Goal: Purchase product/service

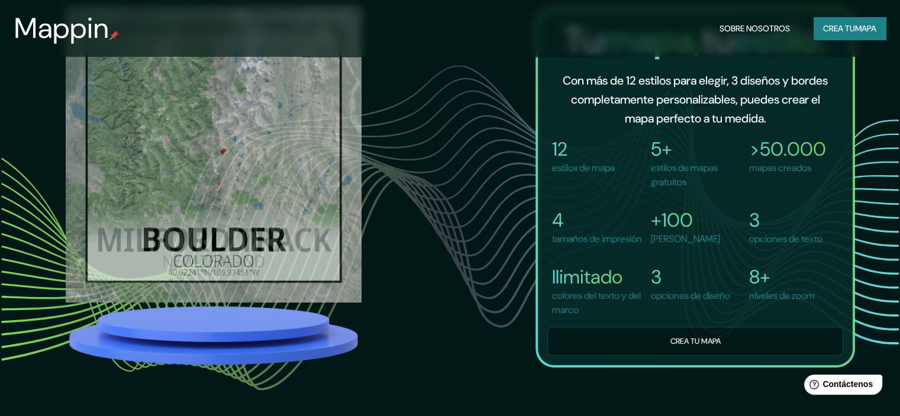
scroll to position [888, 0]
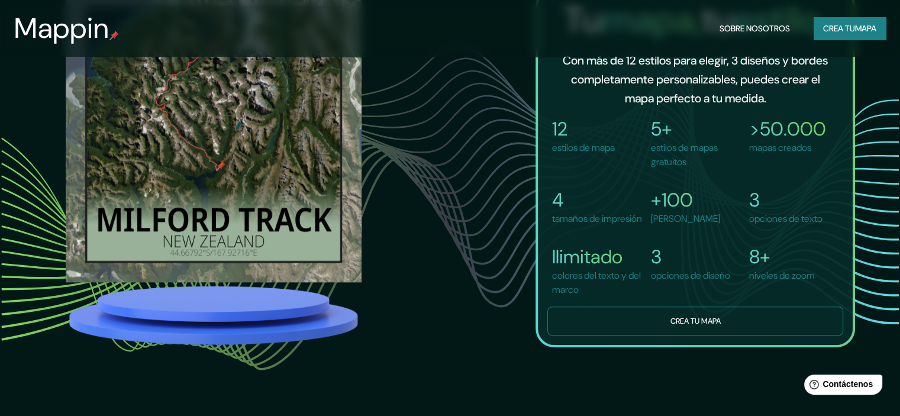
click at [685, 326] on font "Crea tu mapa" at bounding box center [695, 321] width 50 height 10
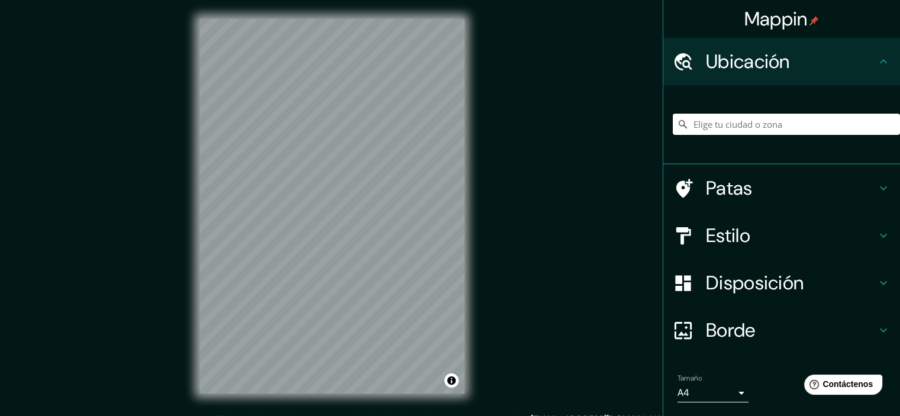
click at [707, 131] on input "Elige tu ciudad o zona" at bounding box center [786, 124] width 227 height 21
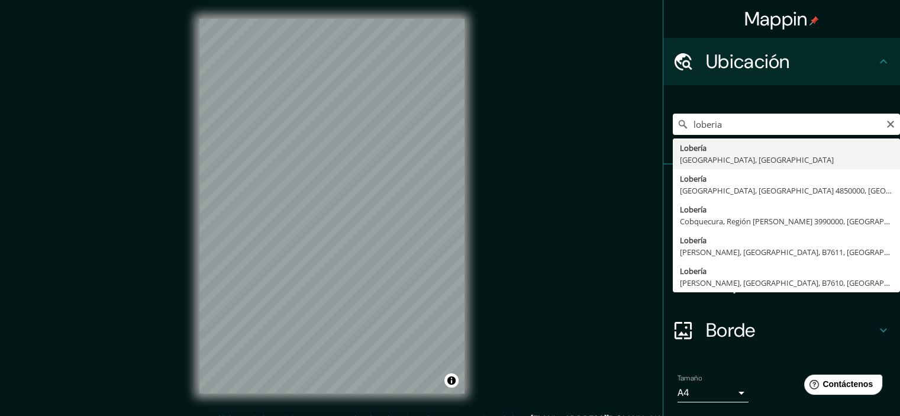
type input "Lobería, [GEOGRAPHIC_DATA], [GEOGRAPHIC_DATA]"
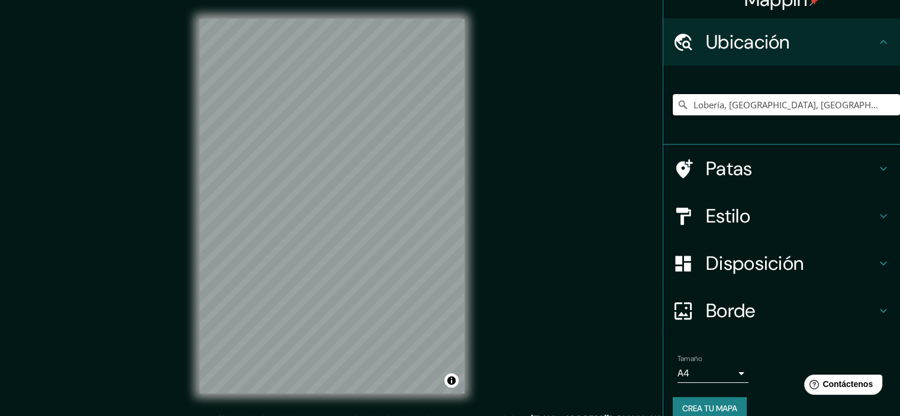
scroll to position [36, 0]
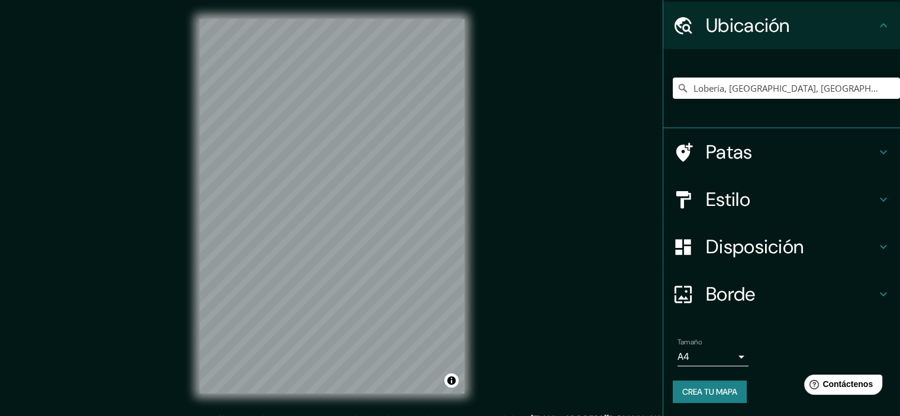
click at [800, 244] on h4 "Disposición" at bounding box center [791, 247] width 170 height 24
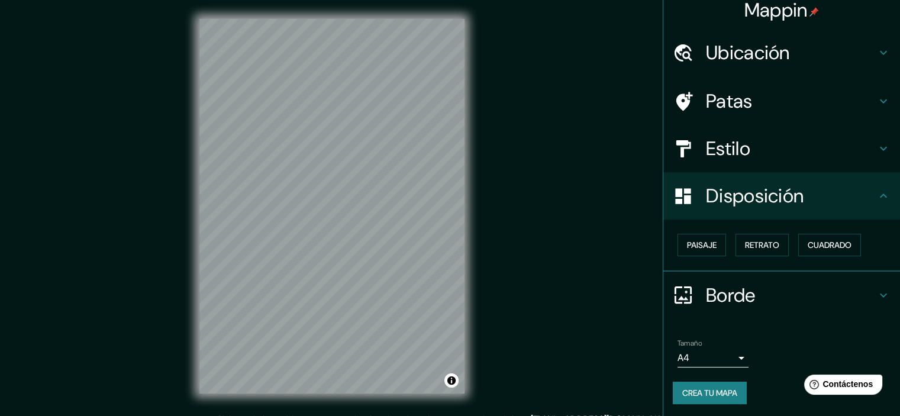
scroll to position [9, 0]
click at [710, 249] on button "Paisaje" at bounding box center [702, 244] width 49 height 22
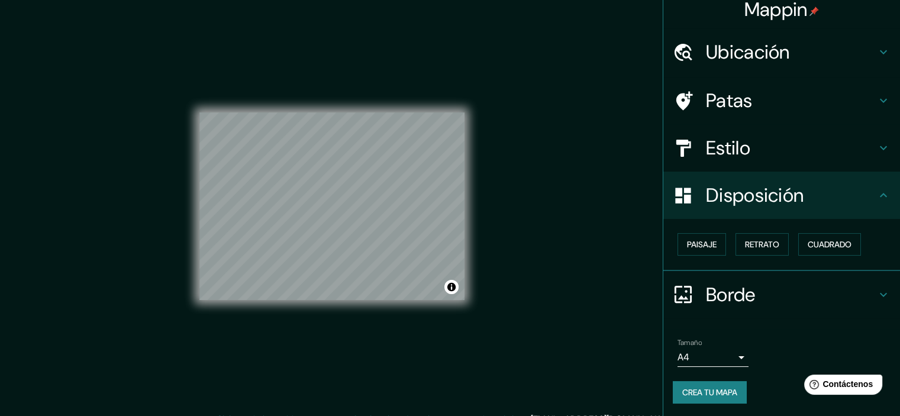
click at [343, 81] on div "© Mapbox © OpenStreetMap Improve this map" at bounding box center [331, 206] width 265 height 375
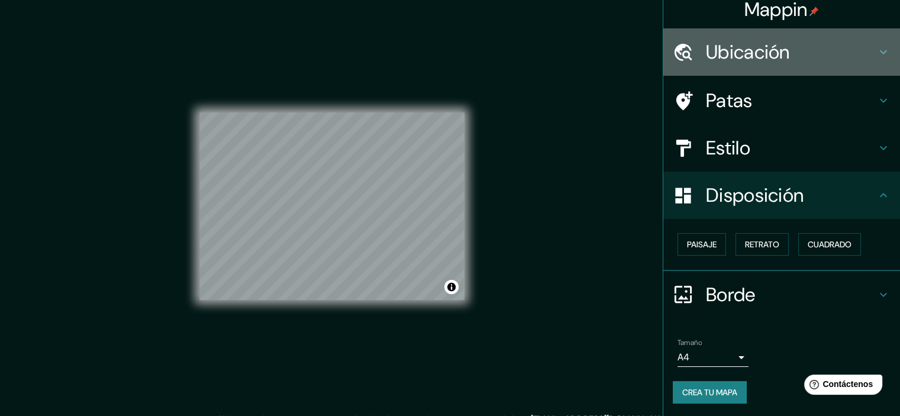
click at [751, 56] on font "Ubicación" at bounding box center [748, 52] width 84 height 25
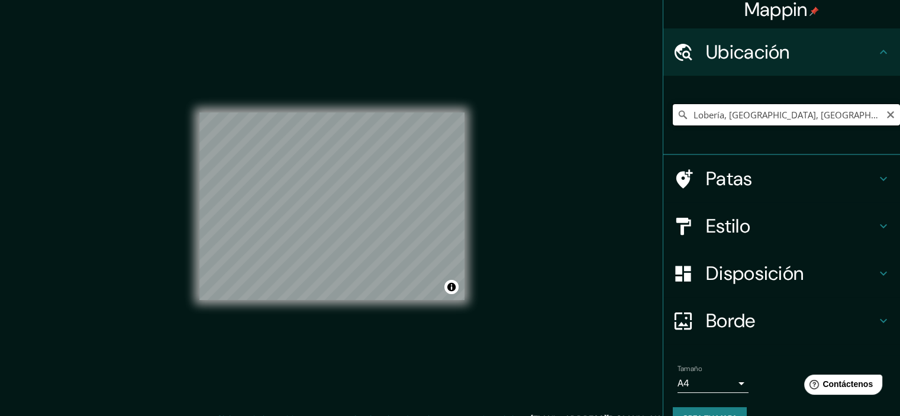
click at [764, 117] on input "Lobería, [GEOGRAPHIC_DATA], [GEOGRAPHIC_DATA]" at bounding box center [786, 114] width 227 height 21
click at [767, 227] on h4 "Estilo" at bounding box center [791, 226] width 170 height 24
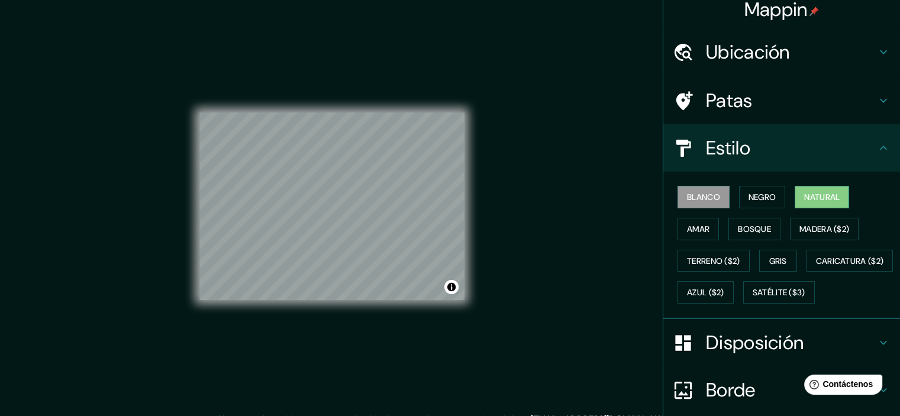
click at [804, 201] on font "Natural" at bounding box center [822, 197] width 36 height 11
click at [753, 298] on font "Satélite ($3)" at bounding box center [779, 293] width 53 height 11
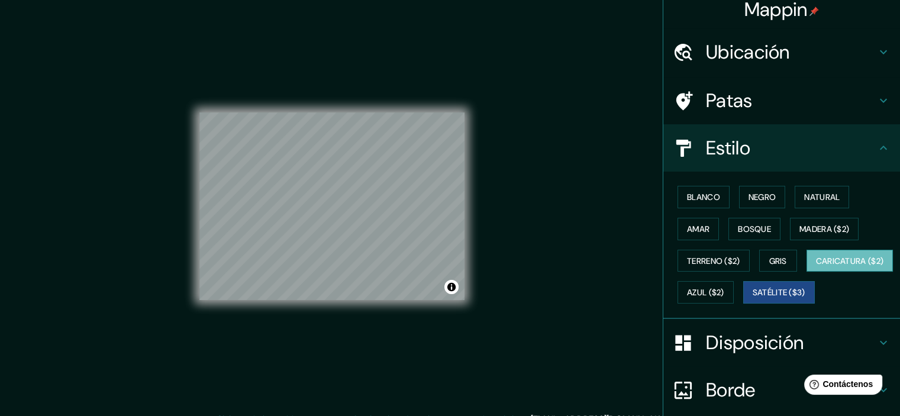
click at [816, 266] on font "Caricatura ($2)" at bounding box center [850, 261] width 68 height 11
click at [693, 199] on font "Blanco" at bounding box center [703, 197] width 33 height 11
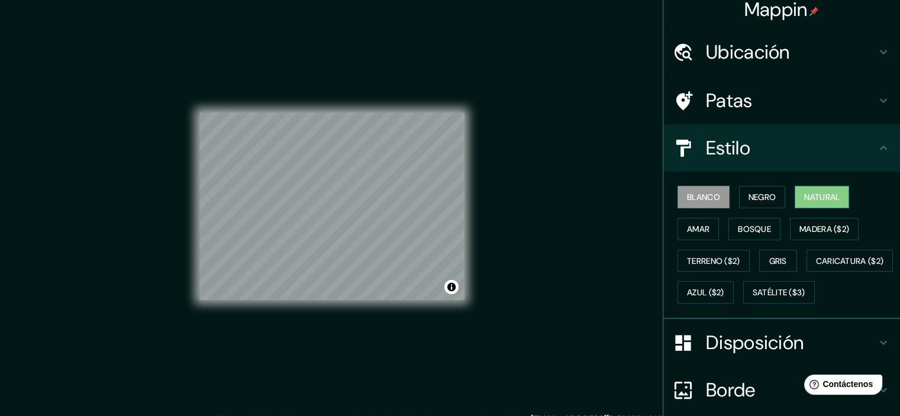
click at [795, 191] on button "Natural" at bounding box center [822, 197] width 54 height 22
click at [816, 266] on font "Caricatura ($2)" at bounding box center [850, 261] width 68 height 11
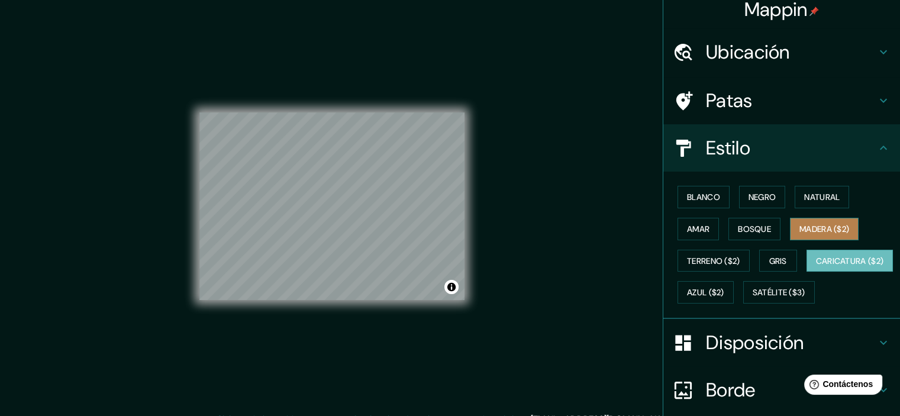
click at [822, 229] on font "Madera ($2)" at bounding box center [825, 229] width 50 height 11
click at [804, 102] on h4 "Patas" at bounding box center [791, 101] width 170 height 24
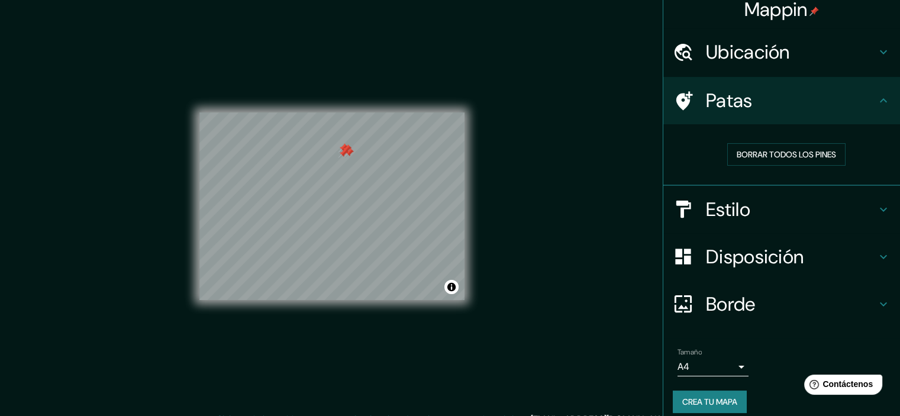
click at [786, 99] on h4 "Patas" at bounding box center [791, 101] width 170 height 24
click at [706, 103] on font "Patas" at bounding box center [729, 100] width 47 height 25
click at [357, 179] on div at bounding box center [359, 176] width 9 height 9
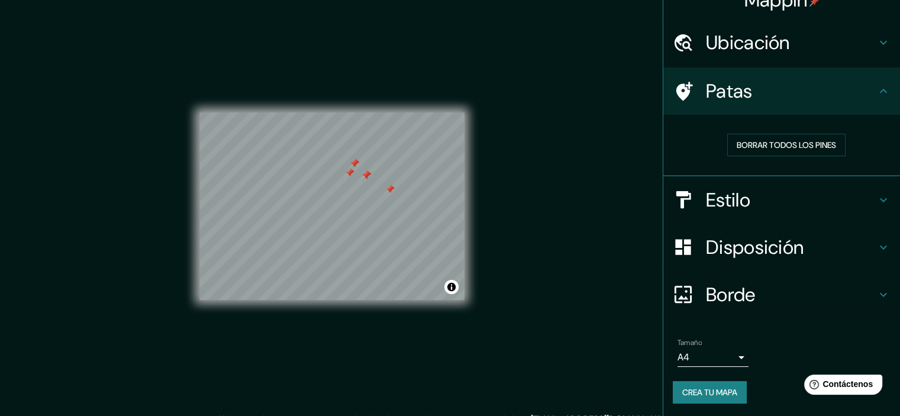
click at [848, 232] on div "Disposición" at bounding box center [782, 247] width 237 height 47
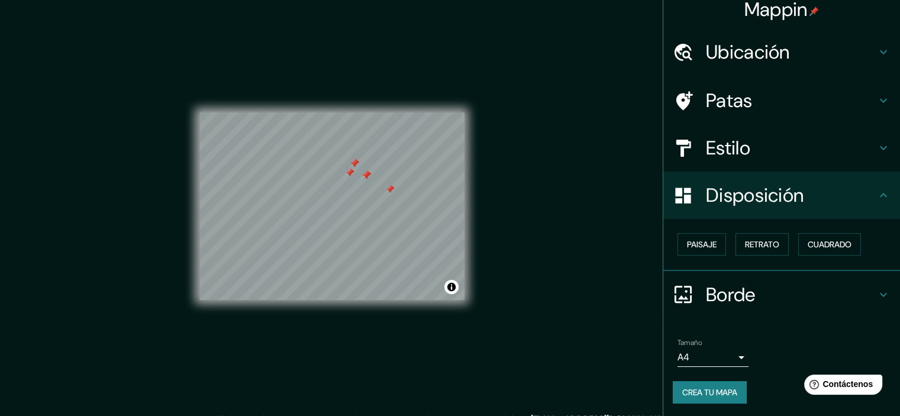
click at [857, 208] on div "Disposición" at bounding box center [782, 195] width 237 height 47
click at [875, 110] on div "Patas" at bounding box center [782, 100] width 237 height 47
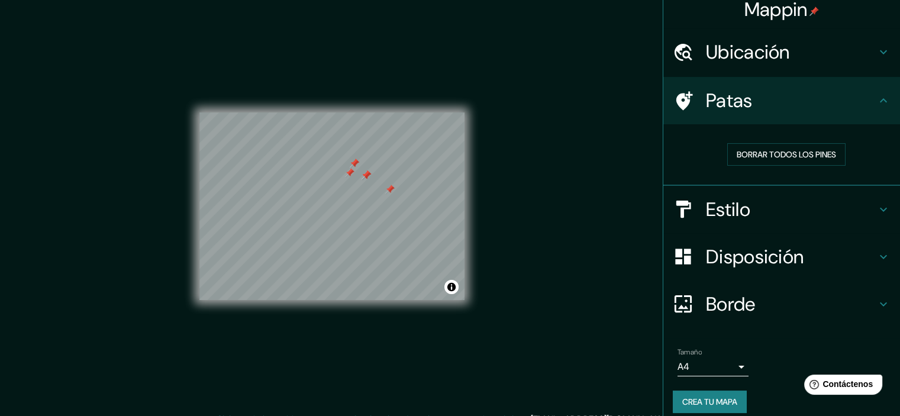
click at [734, 140] on div "Borrar todos los pines" at bounding box center [786, 154] width 227 height 41
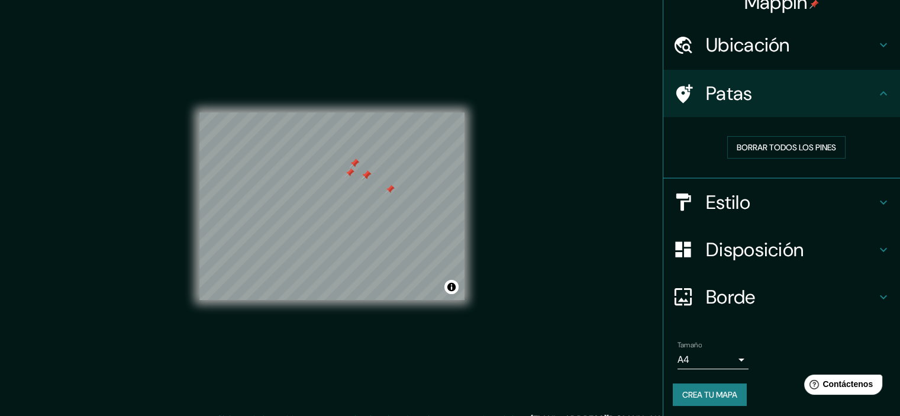
scroll to position [19, 0]
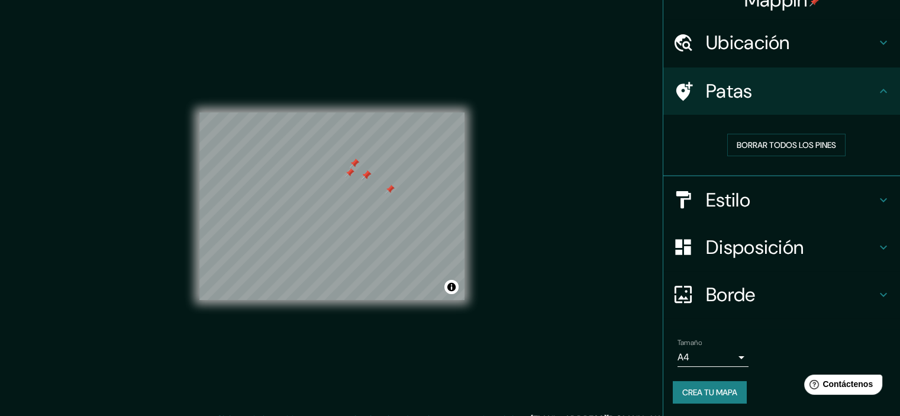
click at [684, 147] on div "Borrar todos los pines" at bounding box center [787, 145] width 208 height 22
click at [784, 33] on h4 "Ubicación" at bounding box center [791, 43] width 170 height 24
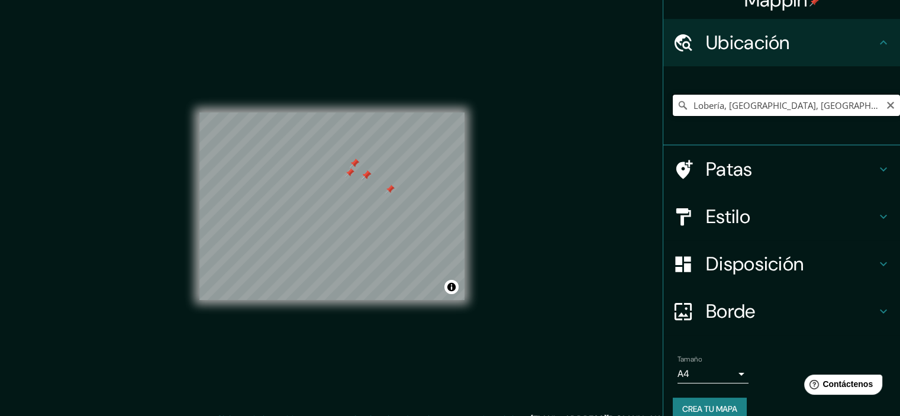
click at [770, 104] on input "Lobería, [GEOGRAPHIC_DATA], [GEOGRAPHIC_DATA]" at bounding box center [786, 105] width 227 height 21
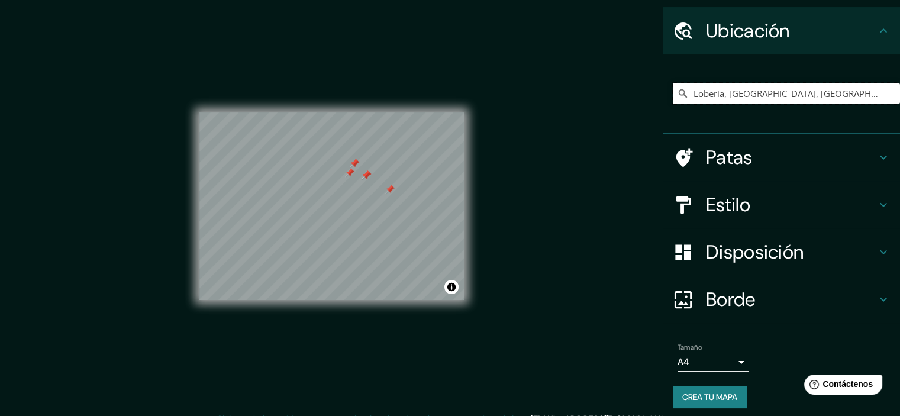
scroll to position [36, 0]
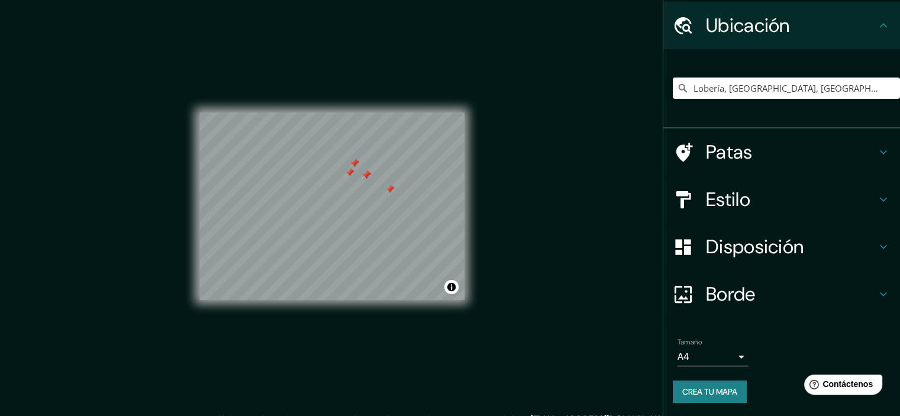
click at [718, 359] on body "Mappin Ubicación Lobería, [GEOGRAPHIC_DATA], [GEOGRAPHIC_DATA] Patas Estilo Dis…" at bounding box center [450, 208] width 900 height 416
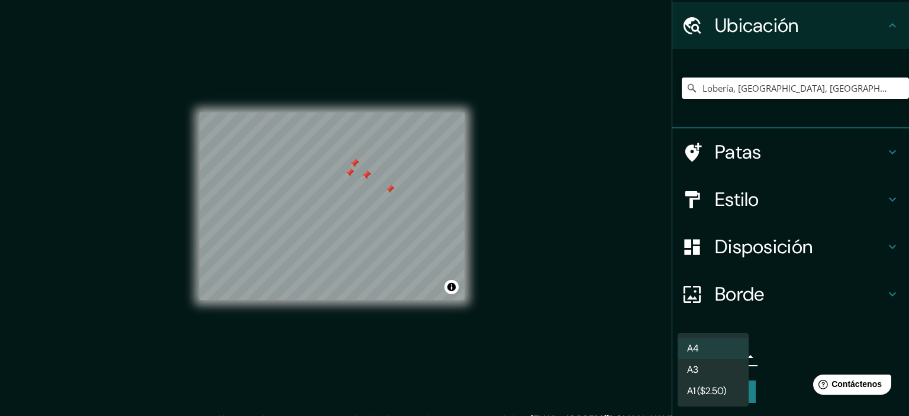
click at [722, 368] on li "A3" at bounding box center [713, 369] width 71 height 21
type input "a4"
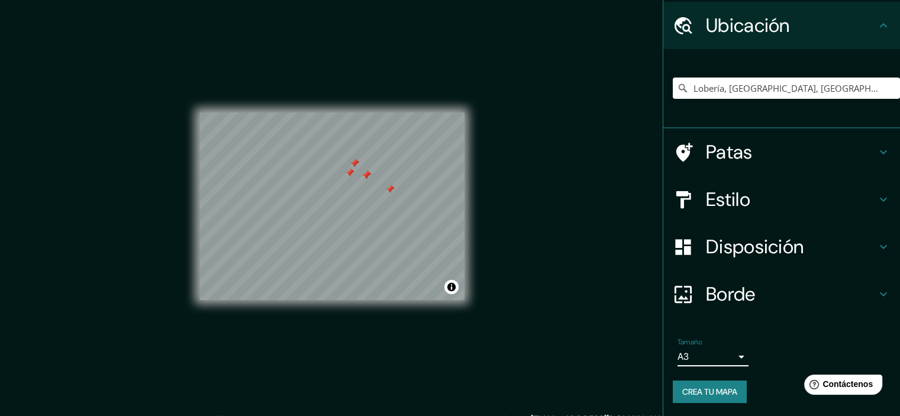
click at [688, 357] on body "Mappin Ubicación Lobería, [GEOGRAPHIC_DATA], [GEOGRAPHIC_DATA] Patas Estilo Dis…" at bounding box center [450, 208] width 900 height 416
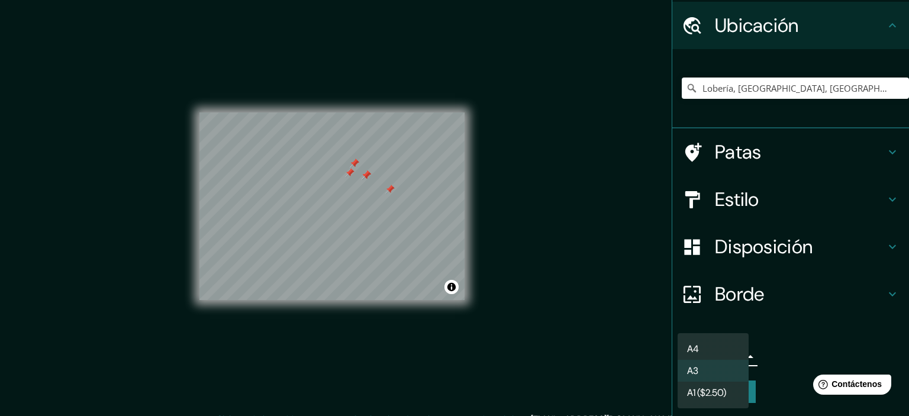
click at [619, 312] on div at bounding box center [454, 208] width 909 height 416
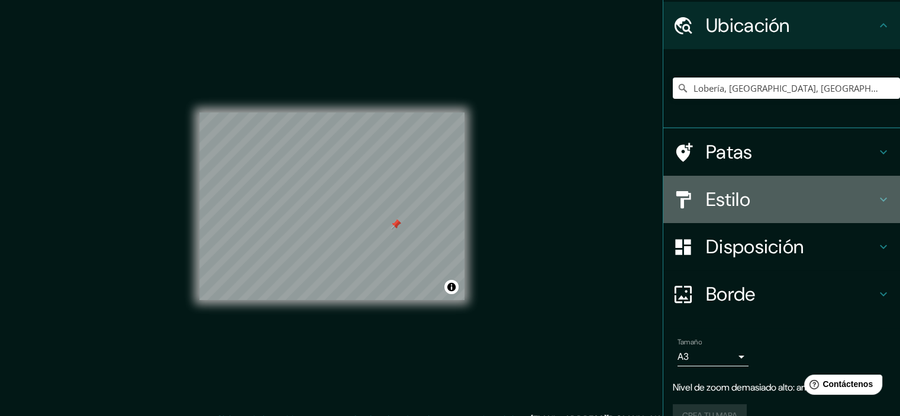
click at [758, 201] on h4 "Estilo" at bounding box center [791, 200] width 170 height 24
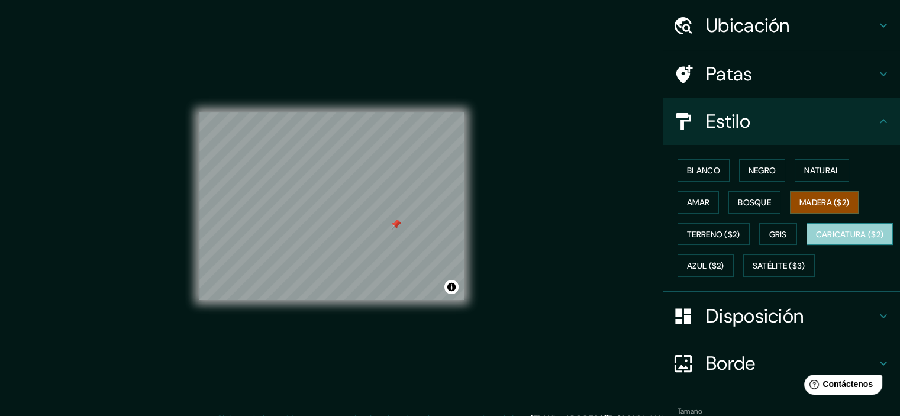
click at [816, 240] on font "Caricatura ($2)" at bounding box center [850, 234] width 68 height 11
click at [804, 201] on font "Madera ($2)" at bounding box center [825, 202] width 50 height 11
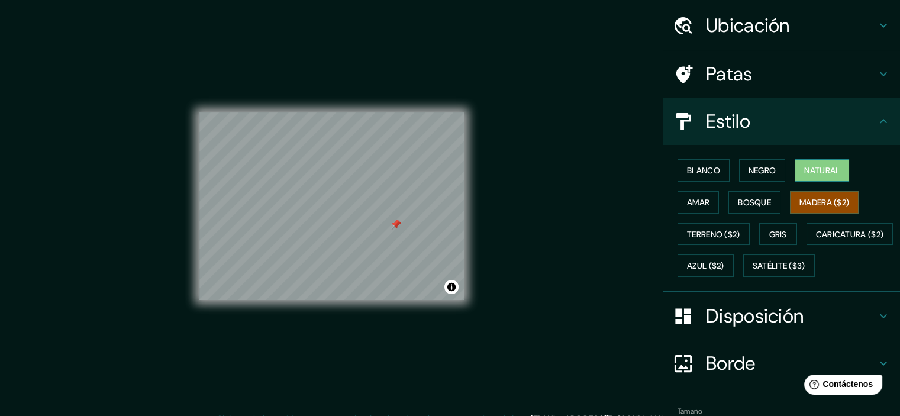
click at [816, 168] on font "Natural" at bounding box center [822, 170] width 36 height 11
click at [831, 197] on font "Madera ($2)" at bounding box center [825, 202] width 50 height 11
click at [825, 170] on font "Natural" at bounding box center [822, 170] width 36 height 11
click at [821, 192] on button "Madera ($2)" at bounding box center [824, 202] width 69 height 22
